Goal: Obtain resource: Obtain resource

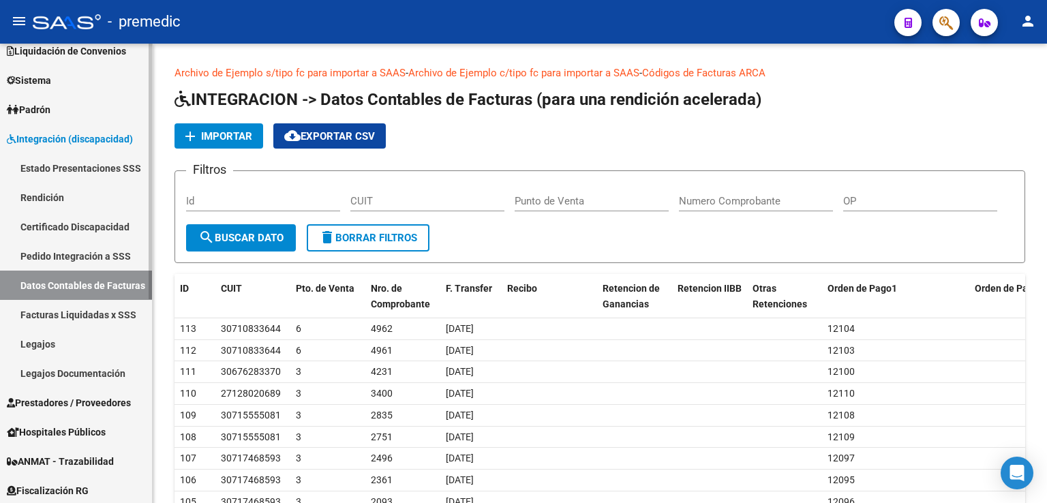
scroll to position [136, 0]
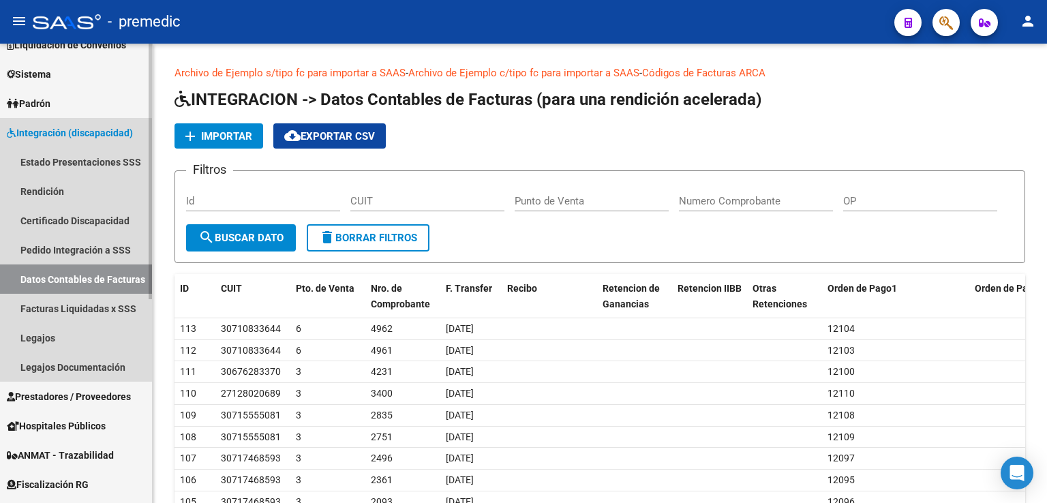
click at [66, 275] on link "Datos Contables de Facturas" at bounding box center [76, 278] width 152 height 29
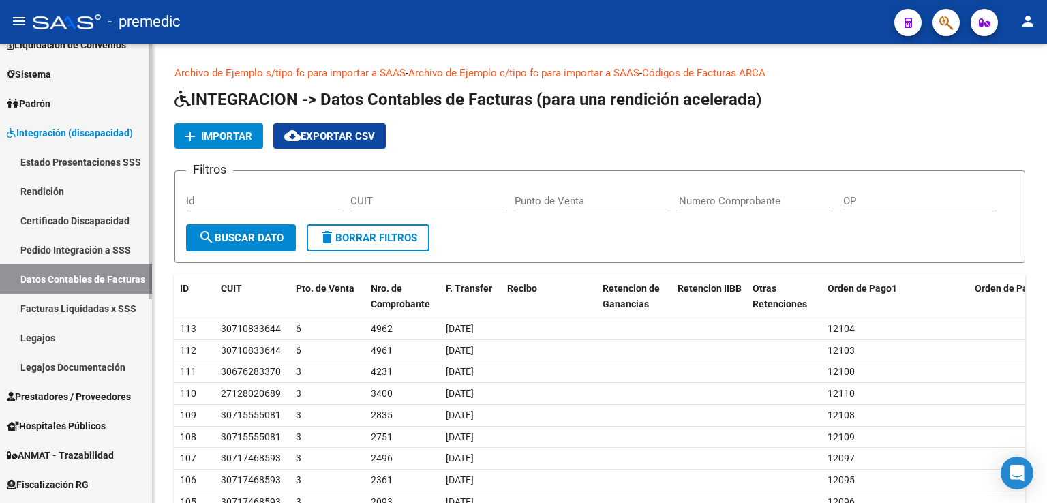
click at [50, 191] on link "Rendición" at bounding box center [76, 191] width 152 height 29
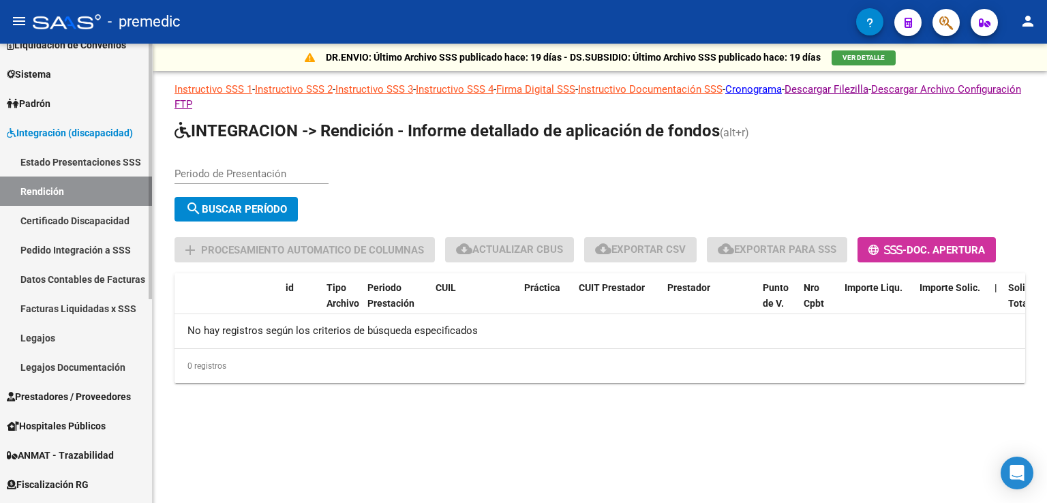
click at [74, 280] on link "Datos Contables de Facturas" at bounding box center [76, 278] width 152 height 29
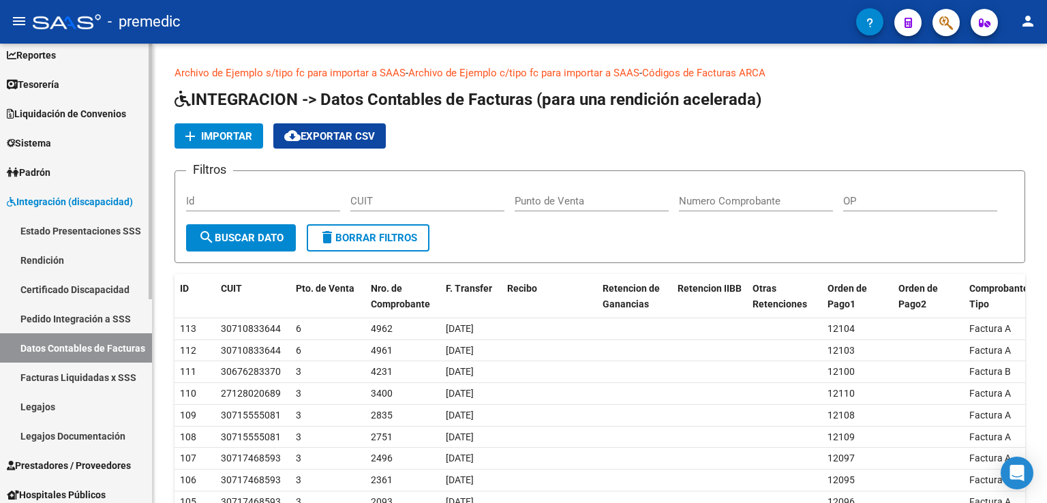
scroll to position [68, 0]
click at [63, 231] on link "Estado Presentaciones SSS" at bounding box center [76, 229] width 152 height 29
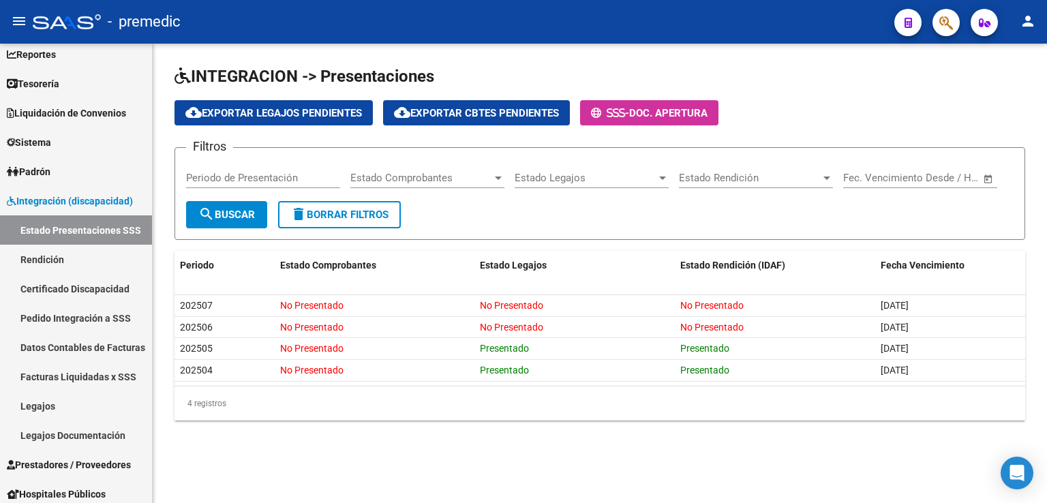
click at [254, 172] on input "Periodo de Presentación" at bounding box center [263, 178] width 154 height 12
click at [243, 174] on input "202504" at bounding box center [263, 178] width 154 height 12
type input "202504"
click at [234, 209] on span "search Buscar" at bounding box center [226, 215] width 57 height 12
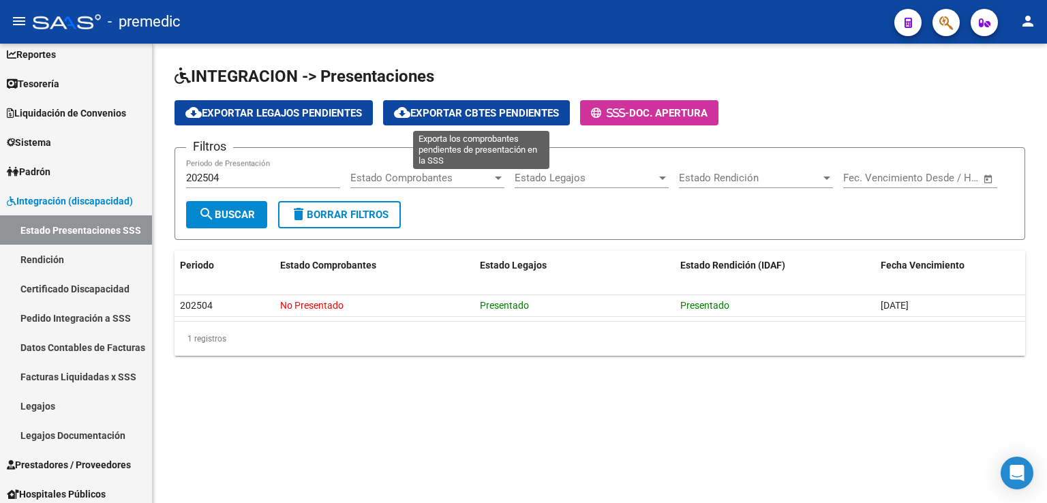
click at [471, 112] on span "cloud_download Exportar Cbtes Pendientes" at bounding box center [476, 113] width 165 height 12
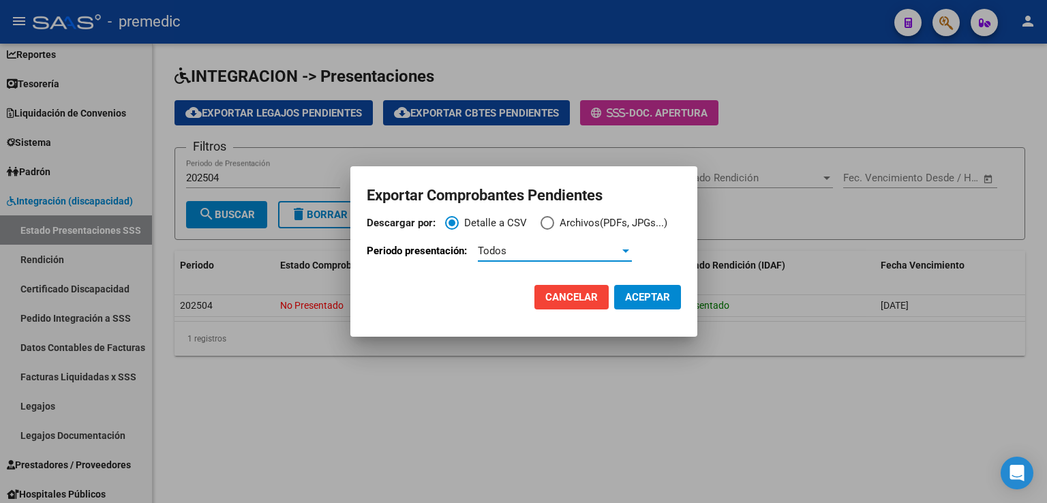
click at [556, 248] on div "Todos" at bounding box center [549, 251] width 142 height 12
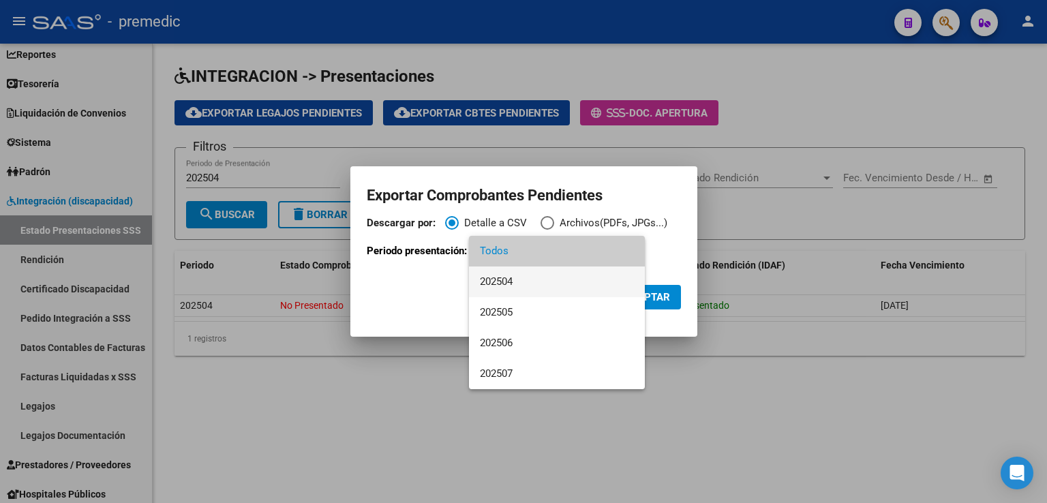
click at [510, 282] on span "202504" at bounding box center [557, 281] width 154 height 31
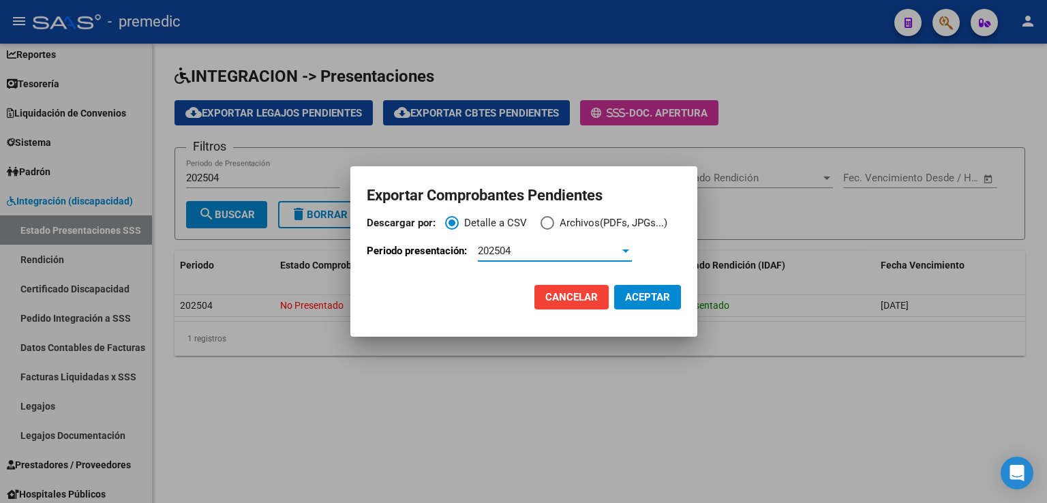
click at [641, 295] on span "ACEPTAR" at bounding box center [647, 297] width 45 height 12
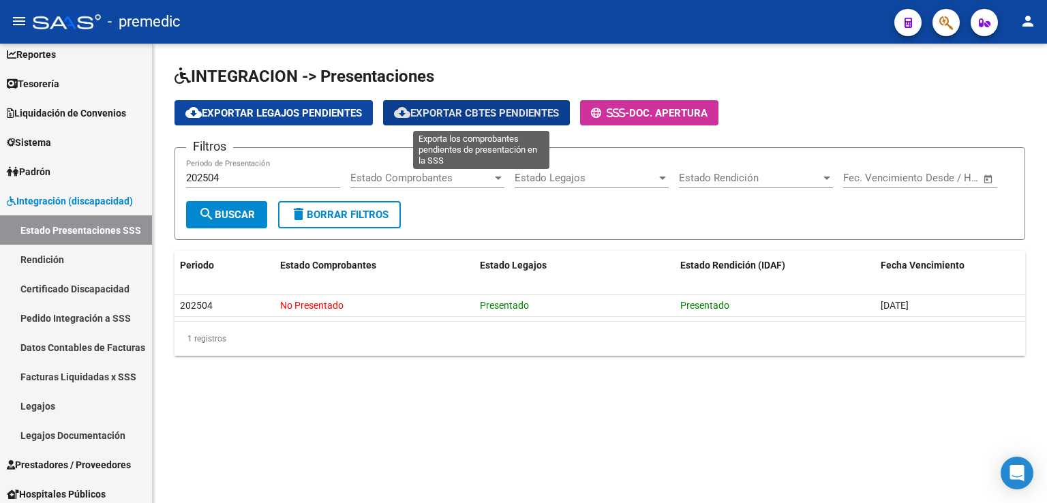
click at [457, 112] on span "cloud_download Exportar Cbtes Pendientes" at bounding box center [476, 113] width 165 height 12
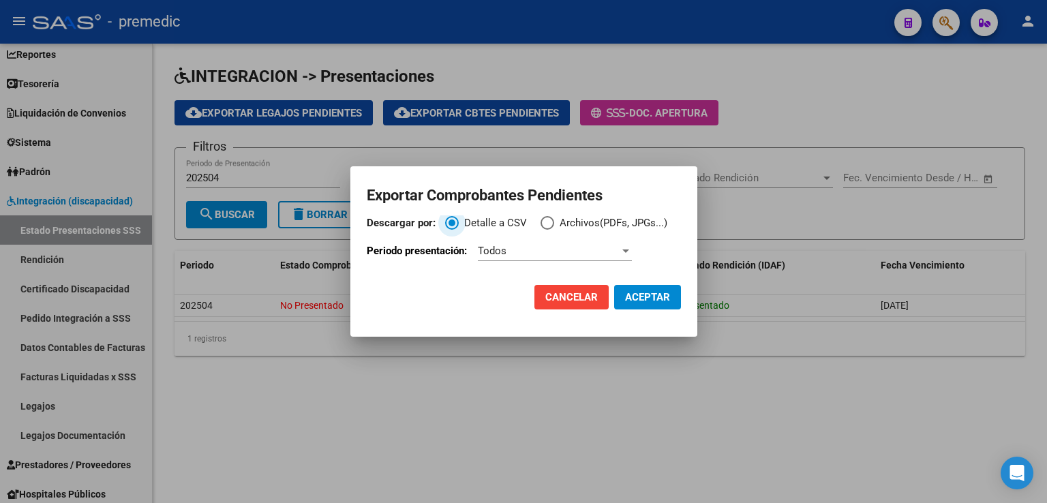
click at [551, 223] on span "Descargar por:" at bounding box center [547, 223] width 14 height 14
click at [551, 223] on input "Archivos(PDFs, JPGs...)" at bounding box center [547, 223] width 14 height 14
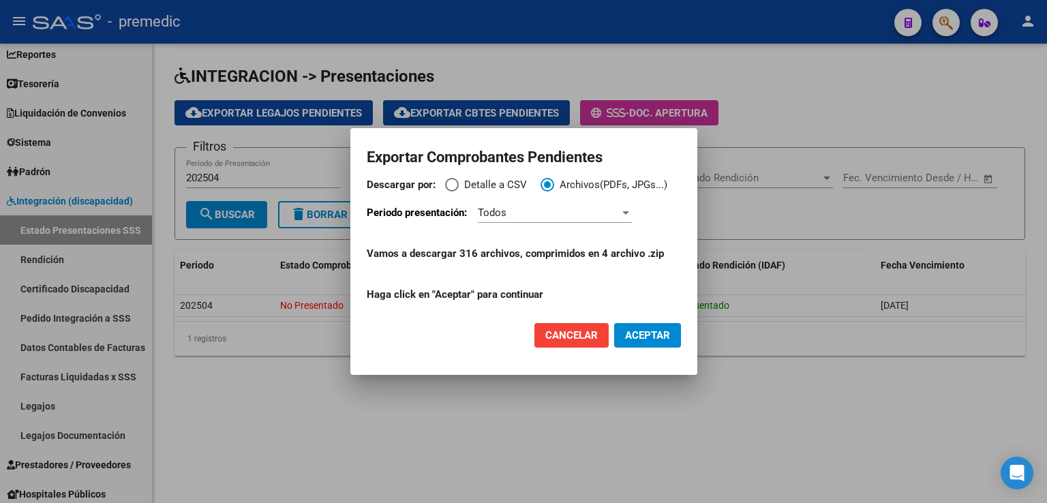
click at [509, 214] on div "Todos" at bounding box center [549, 212] width 142 height 12
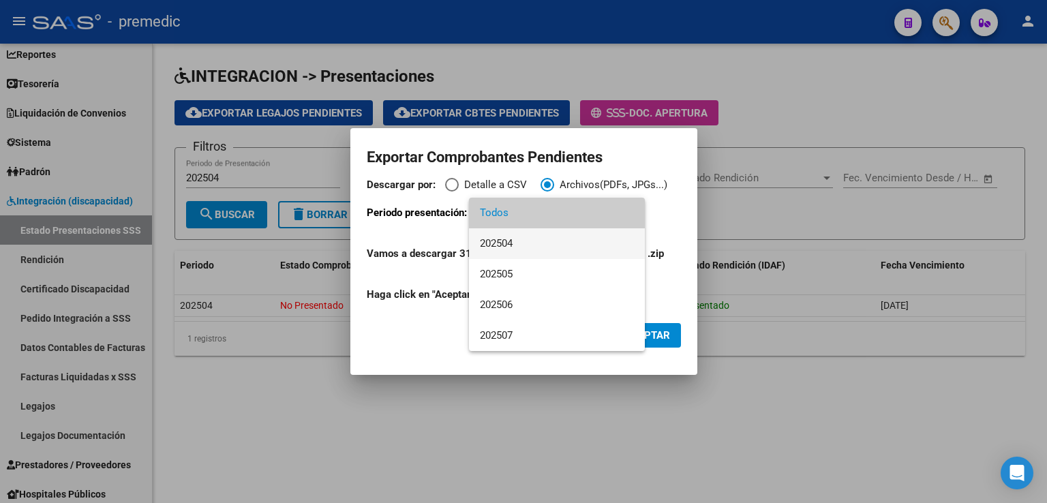
click at [515, 239] on span "202504" at bounding box center [557, 243] width 154 height 31
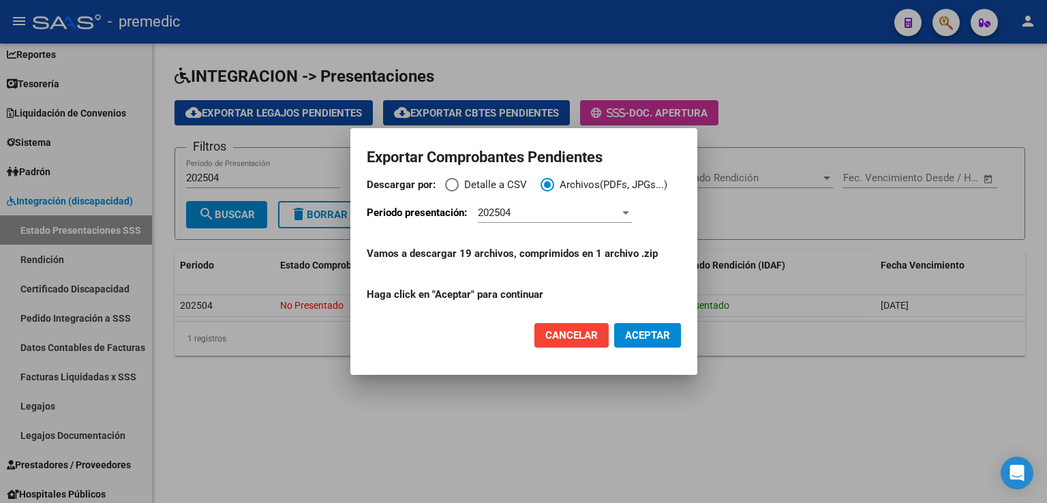
click at [657, 332] on span "ACEPTAR" at bounding box center [647, 335] width 45 height 12
